Goal: Task Accomplishment & Management: Manage account settings

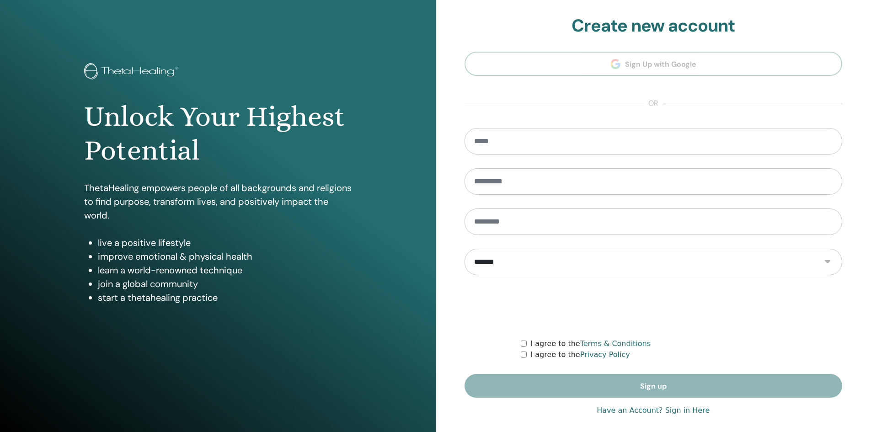
type input "**********"
click at [656, 411] on link "Have an Account? Sign in Here" at bounding box center [653, 410] width 113 height 11
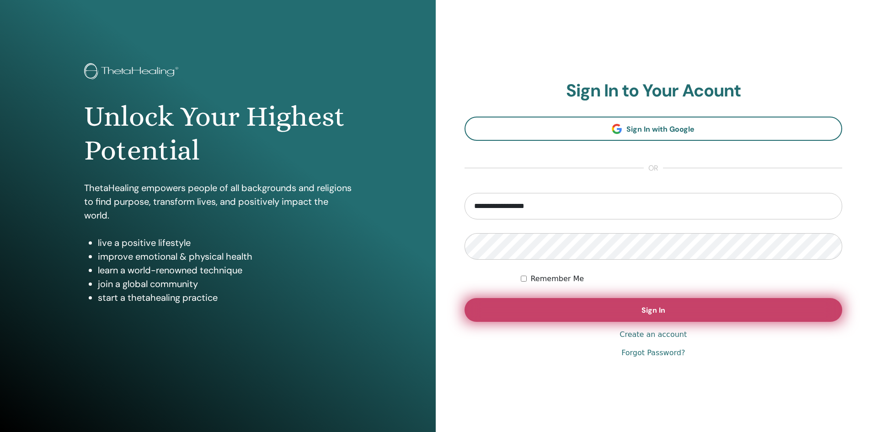
click at [660, 303] on button "Sign In" at bounding box center [654, 310] width 378 height 24
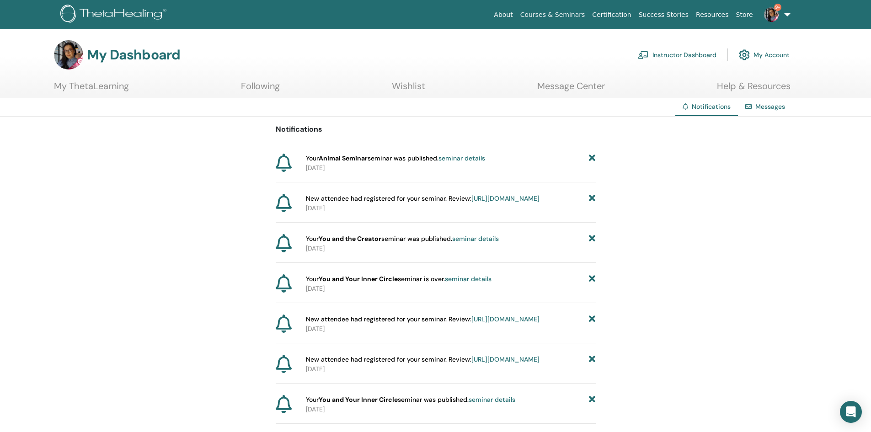
click at [669, 52] on link "Instructor Dashboard" at bounding box center [677, 55] width 79 height 20
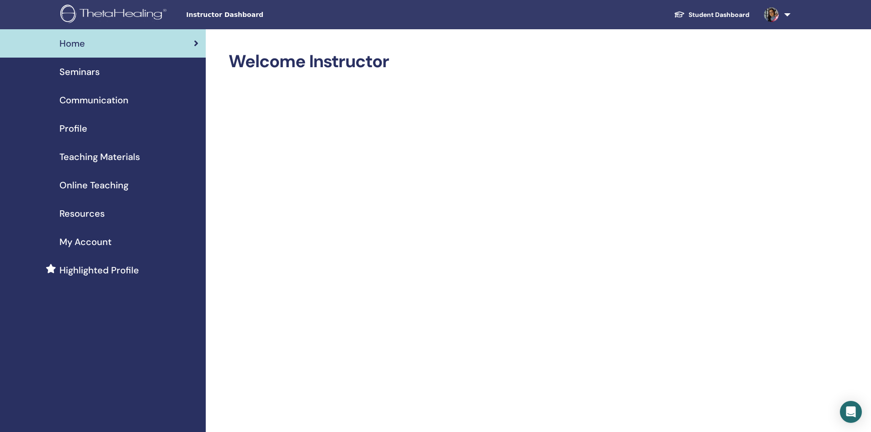
click at [91, 74] on span "Seminars" at bounding box center [79, 72] width 40 height 14
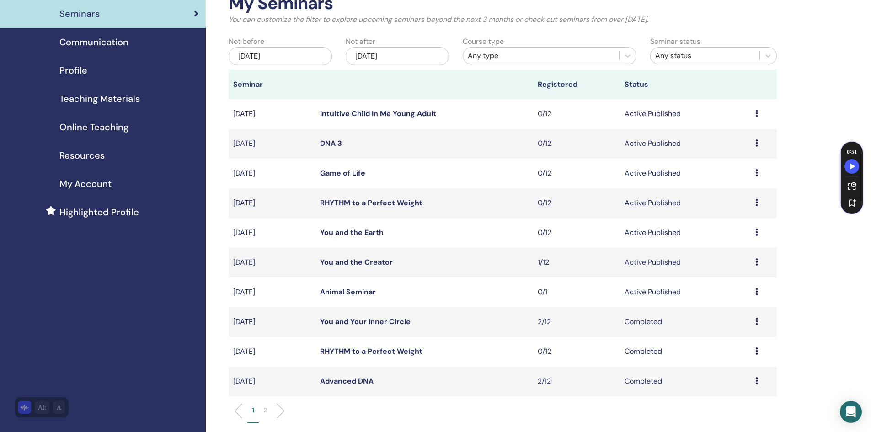
scroll to position [85, 0]
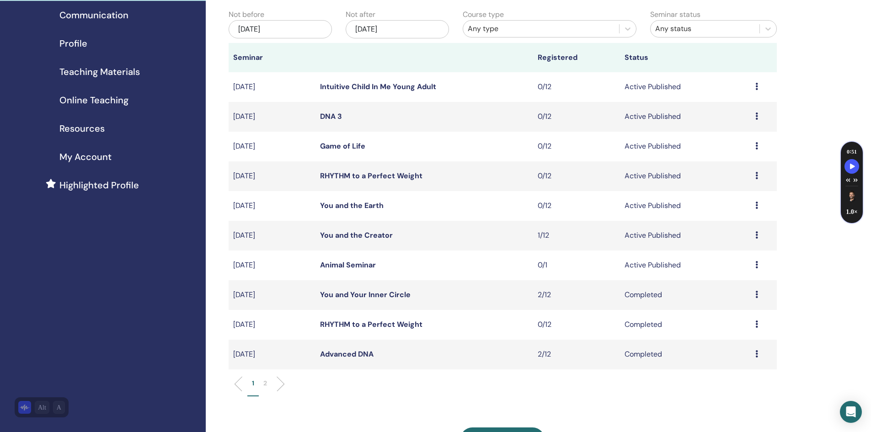
click at [349, 265] on link "Animal Seminar" at bounding box center [348, 265] width 56 height 10
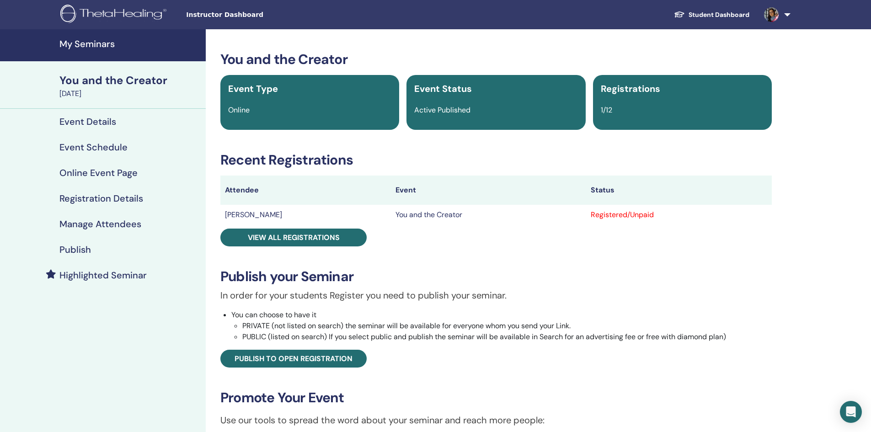
click at [62, 246] on h4 "Publish" at bounding box center [75, 249] width 32 height 11
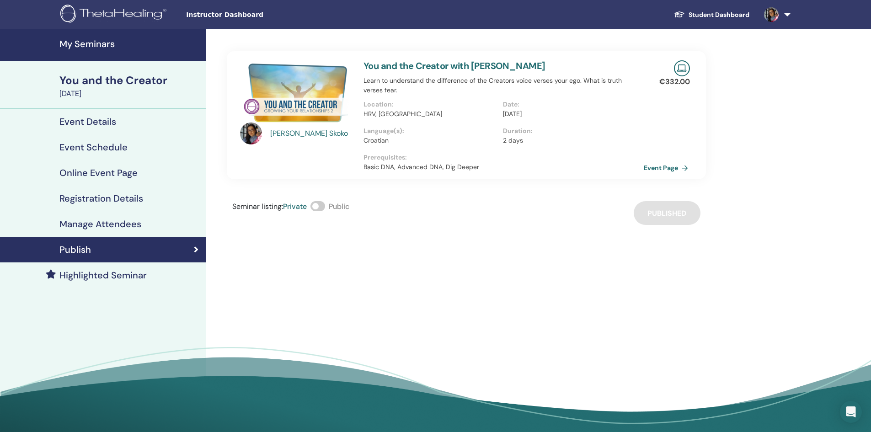
click at [661, 167] on link "Event Page" at bounding box center [668, 168] width 48 height 14
click at [674, 169] on link "Event Page" at bounding box center [668, 168] width 48 height 14
click at [670, 165] on link "Event Page" at bounding box center [668, 168] width 48 height 14
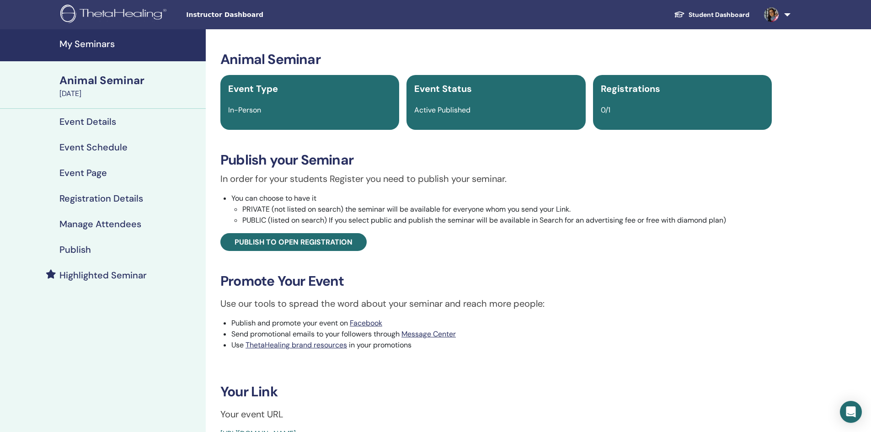
drag, startPoint x: 376, startPoint y: 252, endPoint x: 388, endPoint y: 321, distance: 69.2
click at [388, 321] on li "Publish and promote your event on Facebook" at bounding box center [501, 323] width 540 height 11
click at [586, 404] on div "Animal Seminar Event Type In-Person Event Status Active Published Registrations…" at bounding box center [496, 245] width 570 height 388
click at [98, 118] on h4 "Event Details" at bounding box center [87, 121] width 57 height 11
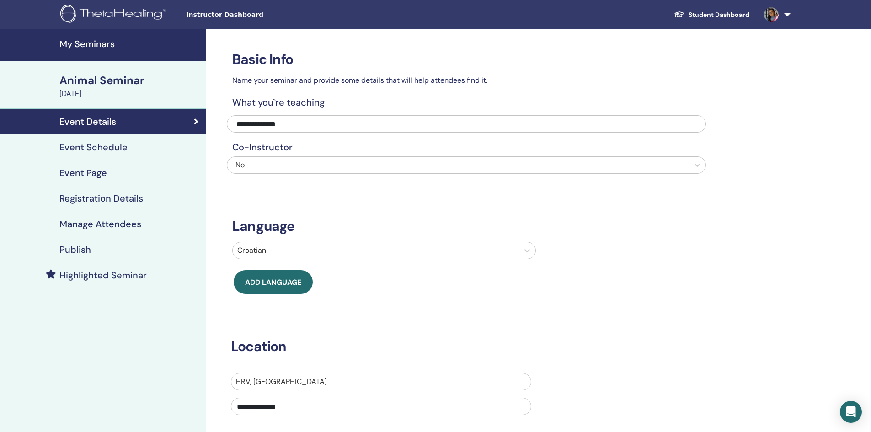
click at [93, 142] on h4 "Event Schedule" at bounding box center [93, 147] width 68 height 11
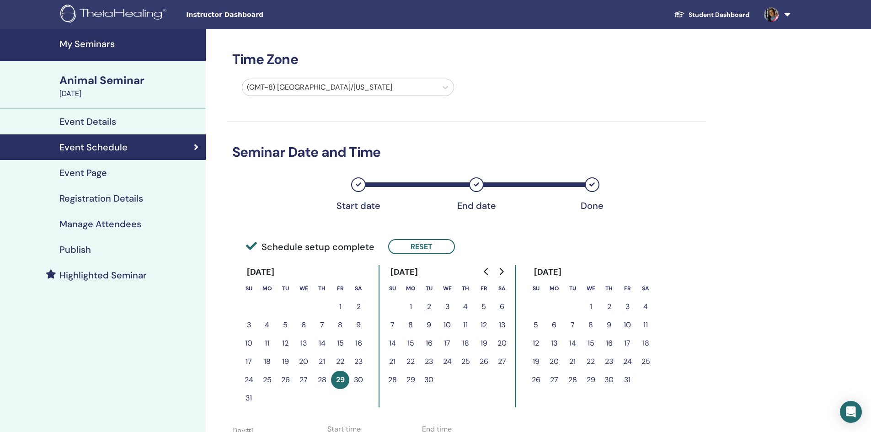
click at [92, 171] on h4 "Event Page" at bounding box center [83, 172] width 48 height 11
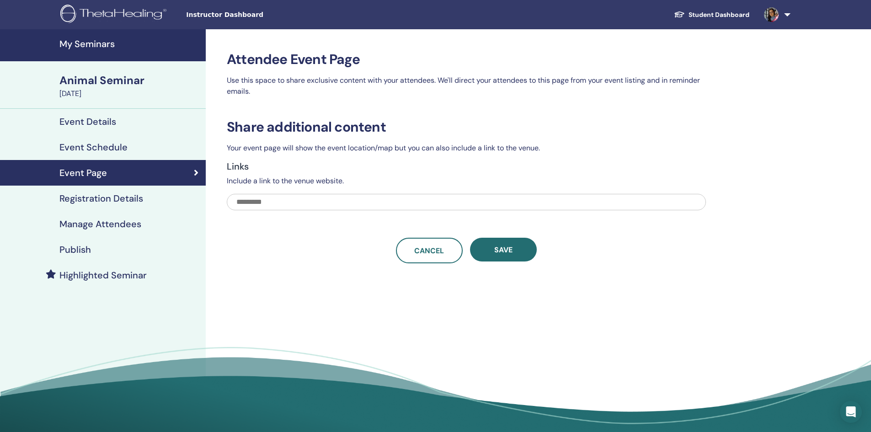
click at [108, 197] on h4 "Registration Details" at bounding box center [101, 198] width 84 height 11
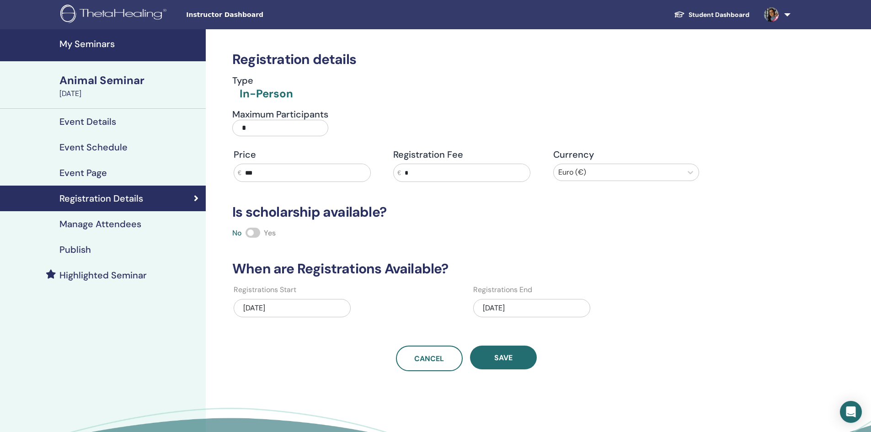
click at [266, 128] on input "*" at bounding box center [280, 128] width 96 height 16
type input "**"
click at [505, 356] on span "Save" at bounding box center [503, 358] width 18 height 10
click at [502, 357] on span "Save" at bounding box center [503, 358] width 18 height 10
click at [84, 246] on h4 "Publish" at bounding box center [75, 249] width 32 height 11
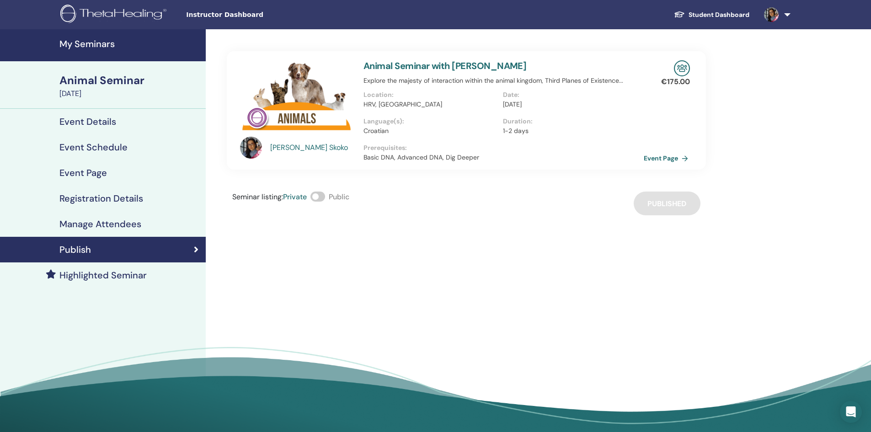
click at [668, 158] on link "Event Page" at bounding box center [668, 158] width 48 height 14
